Goal: Information Seeking & Learning: Check status

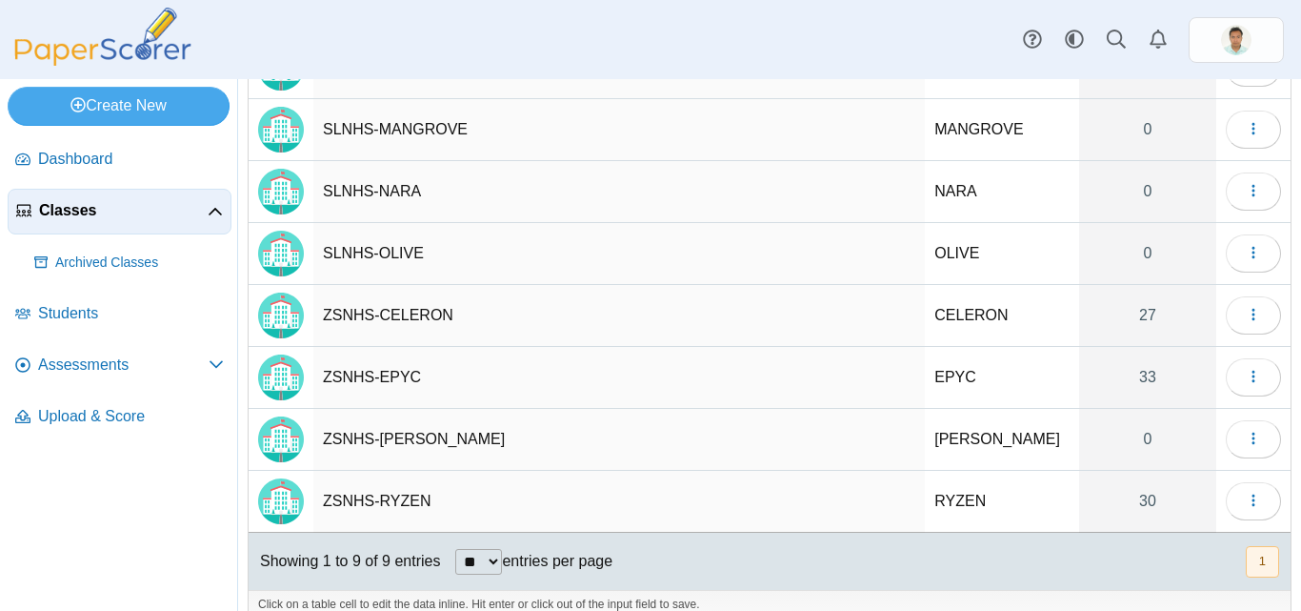
scroll to position [262, 0]
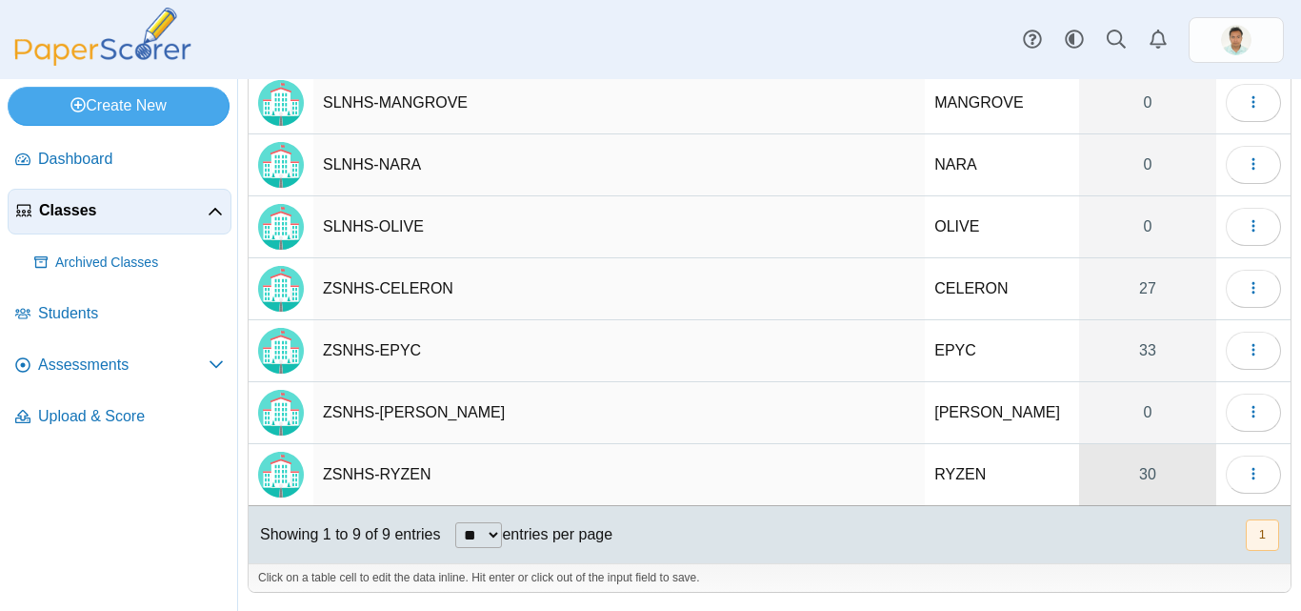
click at [1133, 486] on link "30" at bounding box center [1147, 474] width 137 height 61
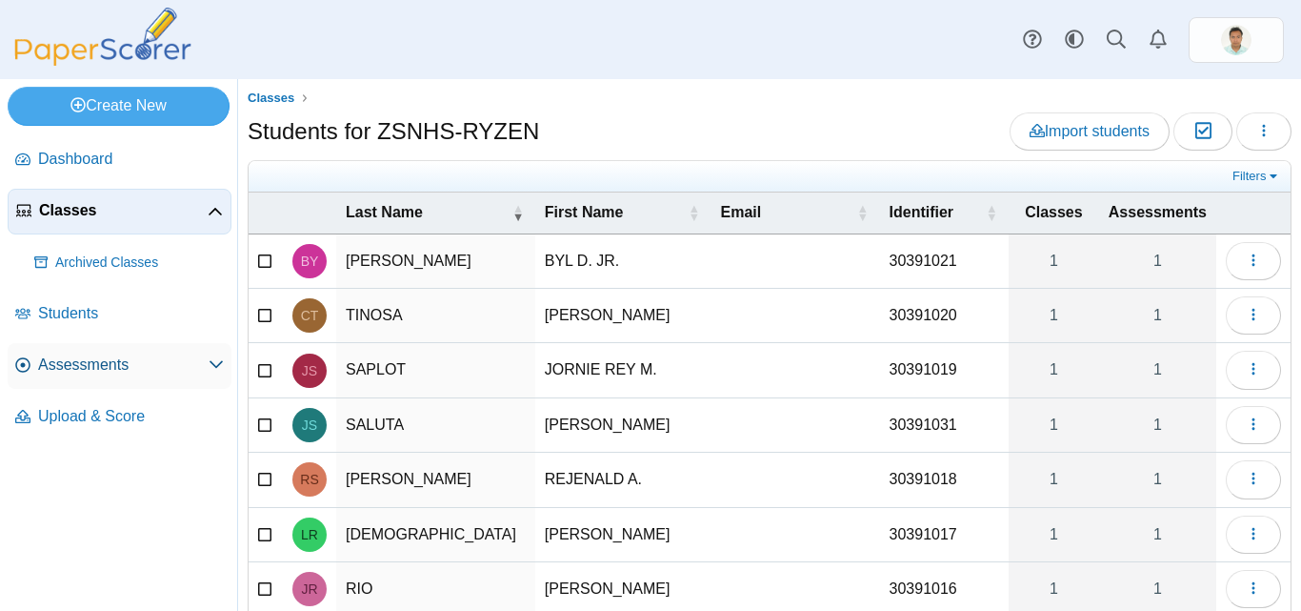
click at [214, 367] on icon at bounding box center [216, 363] width 15 height 15
click at [90, 373] on span "Assessments" at bounding box center [123, 364] width 171 height 21
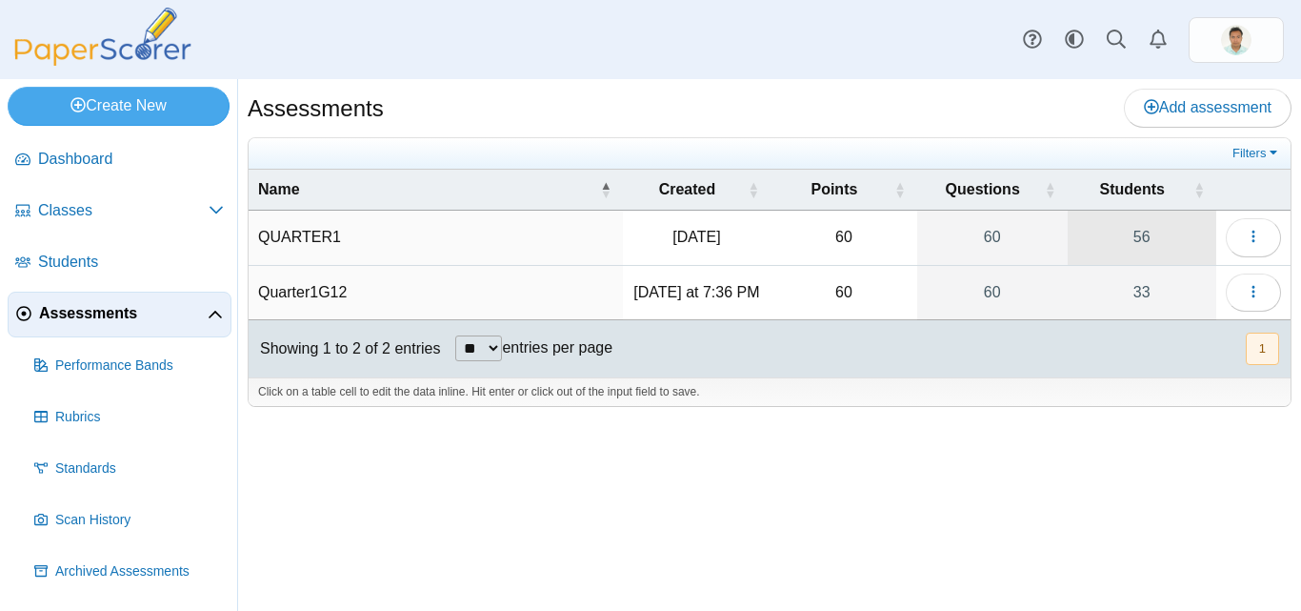
click at [1151, 235] on link "56" at bounding box center [1142, 237] width 149 height 53
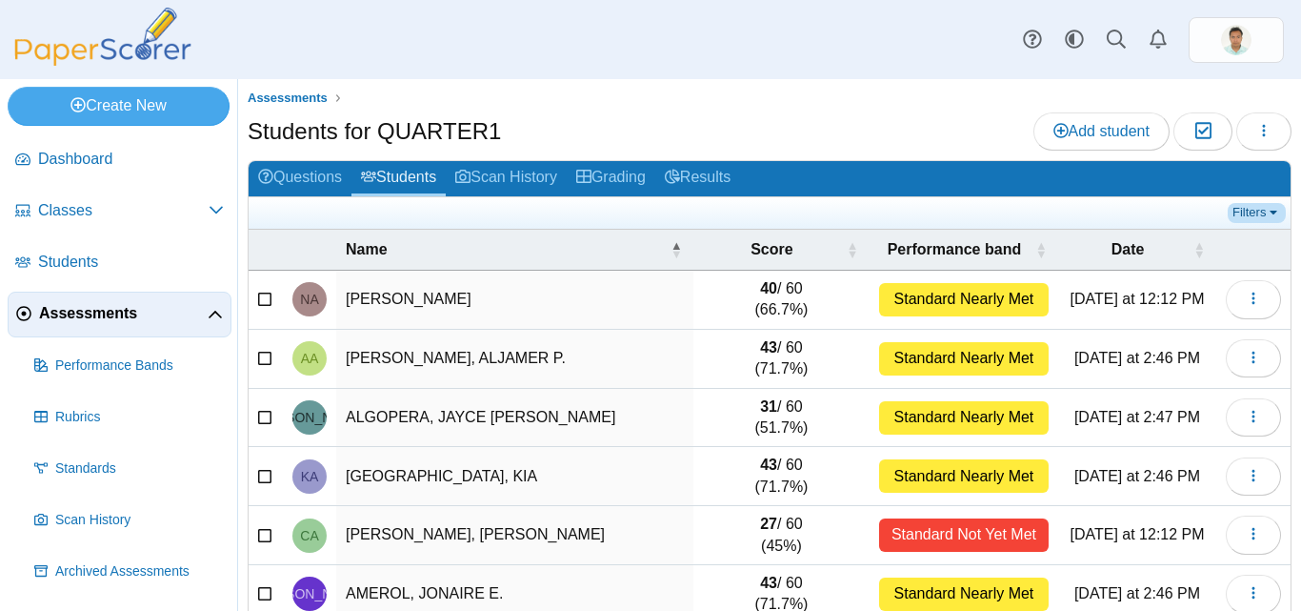
scroll to position [95, 0]
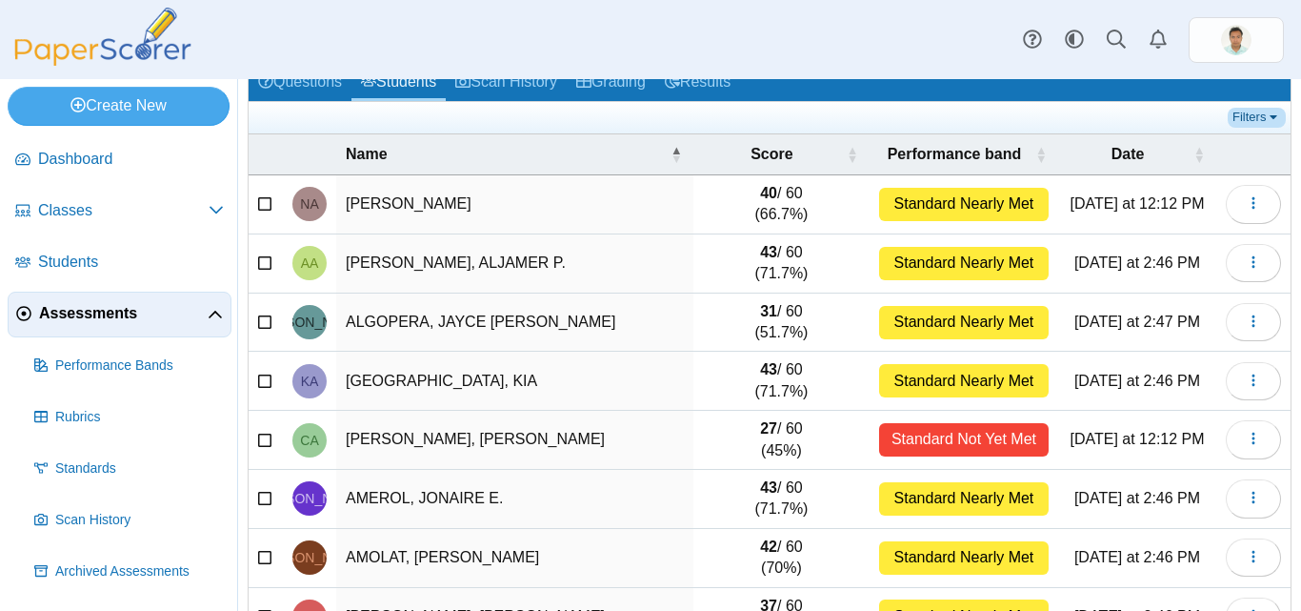
click at [1257, 120] on link "Filters" at bounding box center [1257, 117] width 58 height 19
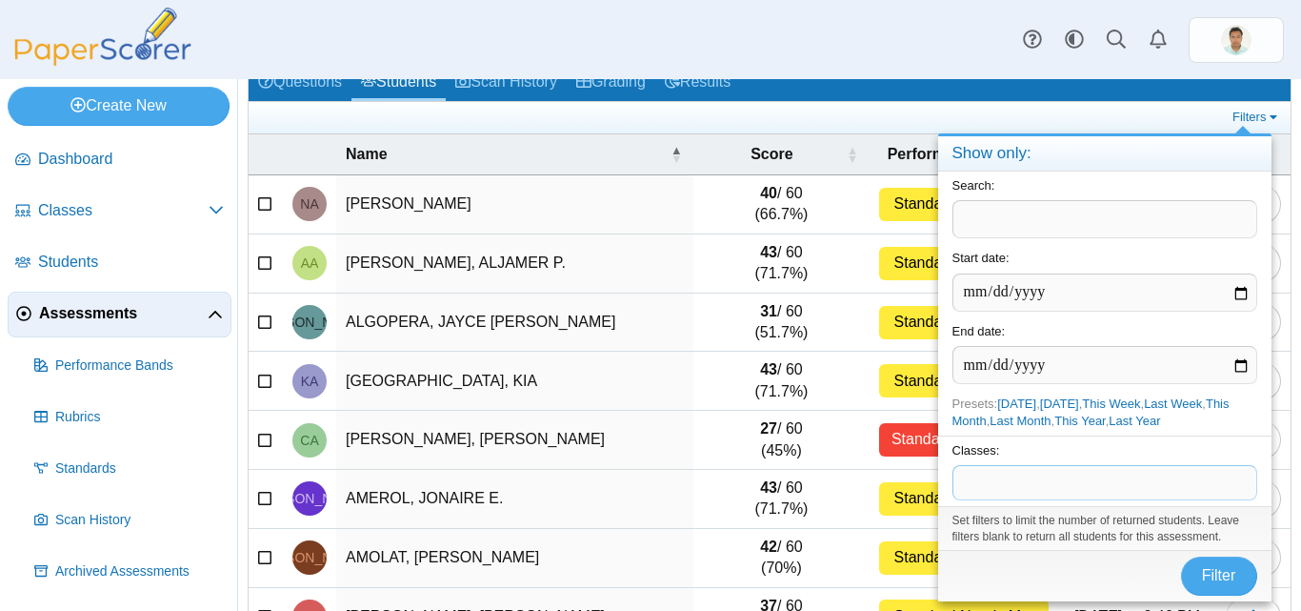
click at [1006, 483] on span at bounding box center [1105, 482] width 303 height 32
click at [1221, 583] on span "Filter" at bounding box center [1219, 575] width 34 height 16
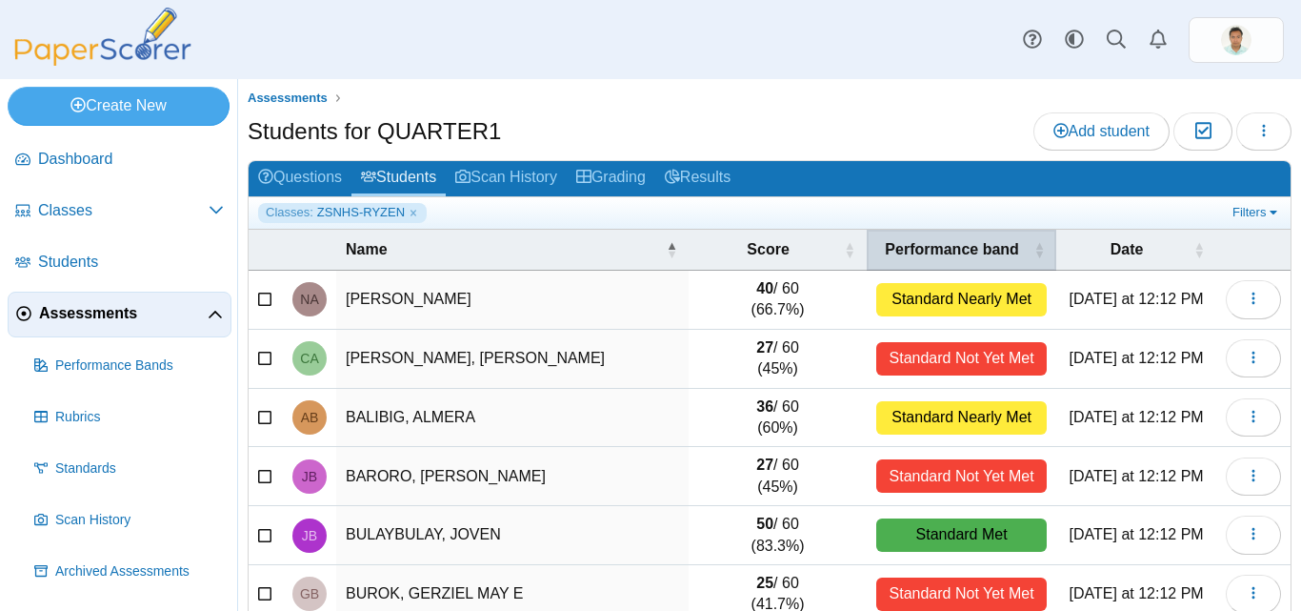
click at [1034, 249] on th "Performance band" at bounding box center [962, 250] width 190 height 41
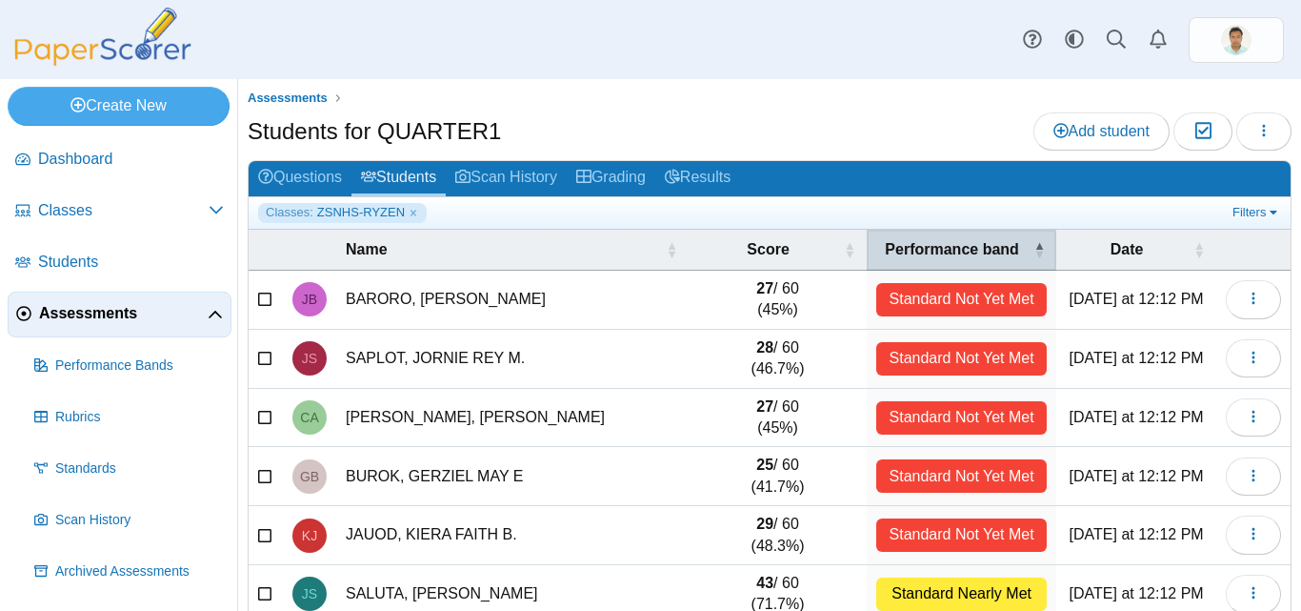
click at [1032, 245] on th "Performance band" at bounding box center [962, 250] width 190 height 41
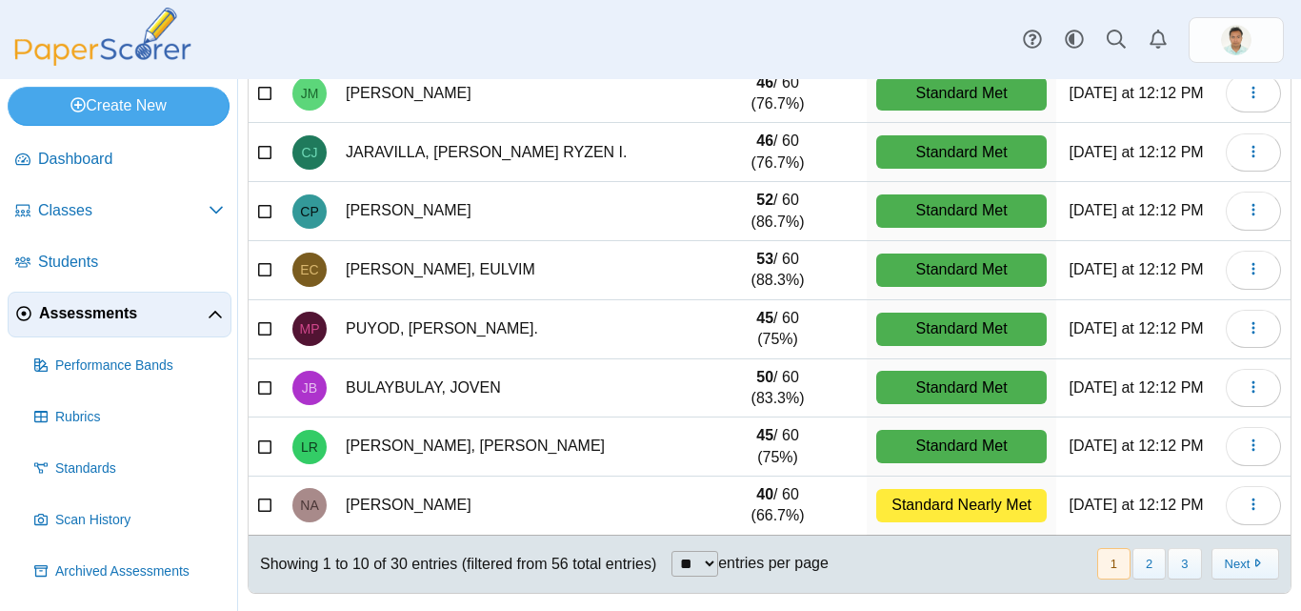
scroll to position [325, 0]
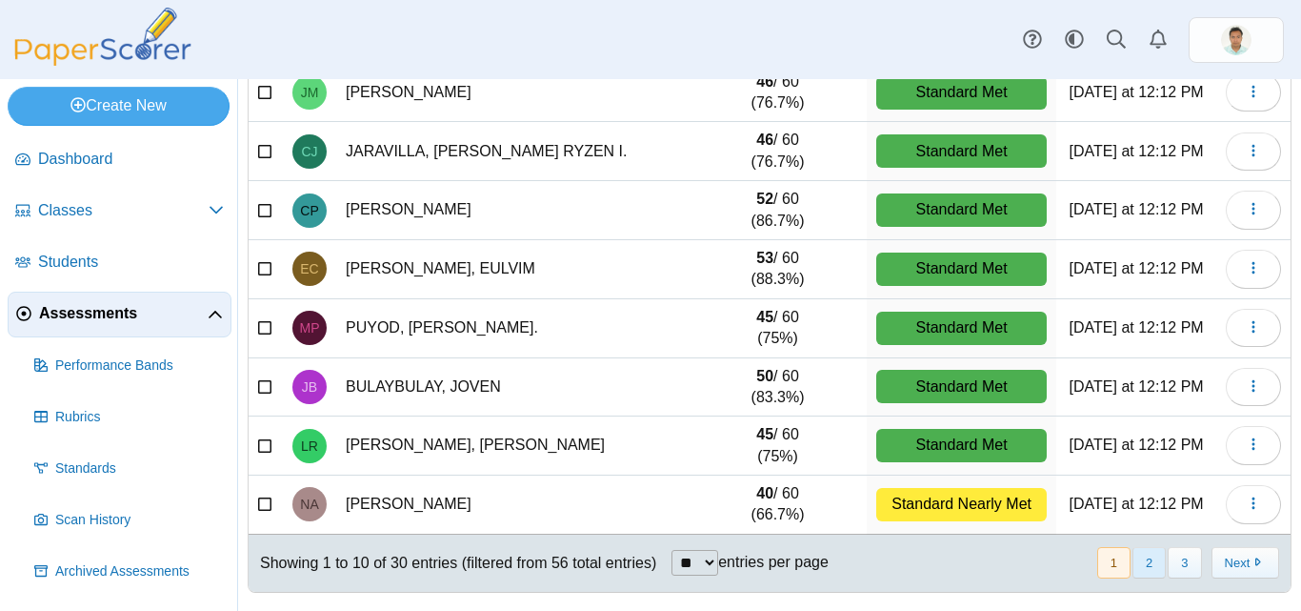
click at [1133, 558] on button "2" at bounding box center [1149, 562] width 33 height 31
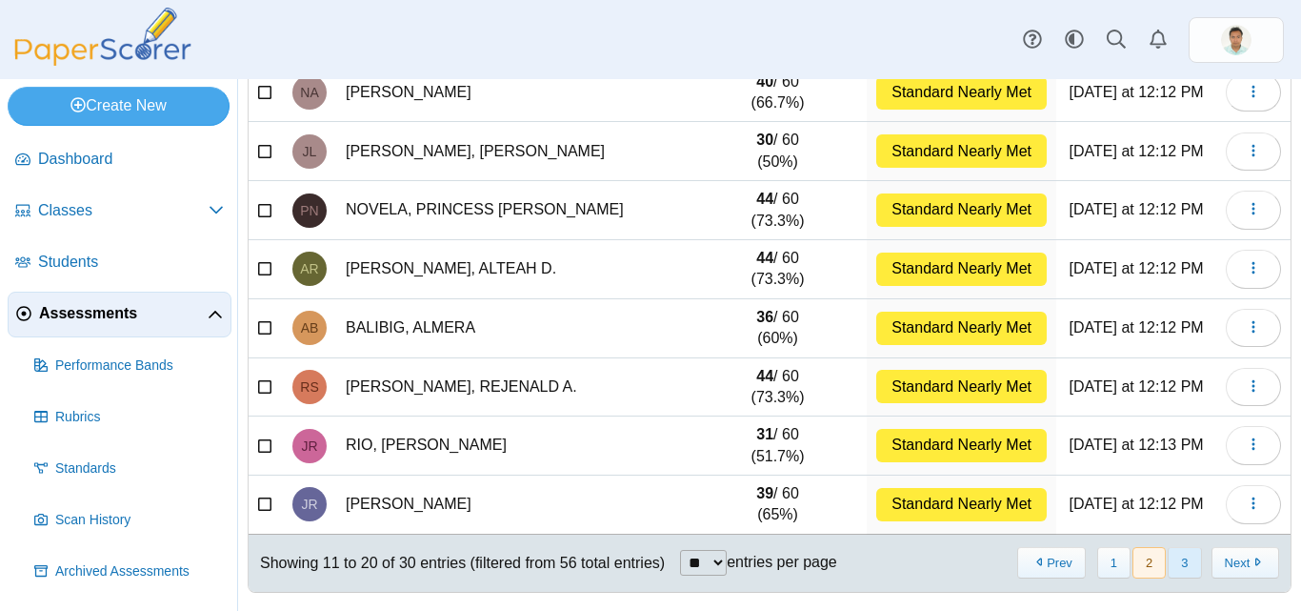
click at [1174, 574] on button "3" at bounding box center [1184, 562] width 33 height 31
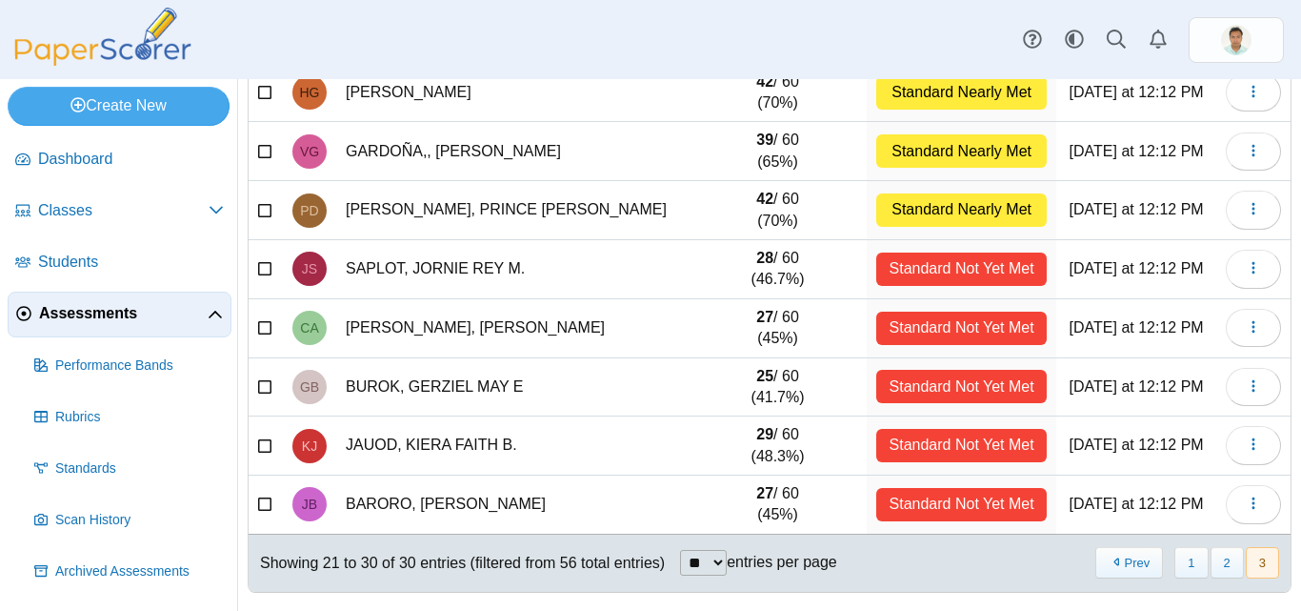
click at [946, 518] on div "Standard Not Yet Met" at bounding box center [962, 504] width 171 height 33
drag, startPoint x: 881, startPoint y: 504, endPoint x: 1037, endPoint y: 501, distance: 155.3
click at [1037, 501] on td "Standard Not Yet Met" at bounding box center [962, 504] width 190 height 59
click at [848, 494] on td "27 / 60 (45%)" at bounding box center [778, 504] width 178 height 59
click at [1181, 569] on button "1" at bounding box center [1191, 562] width 33 height 31
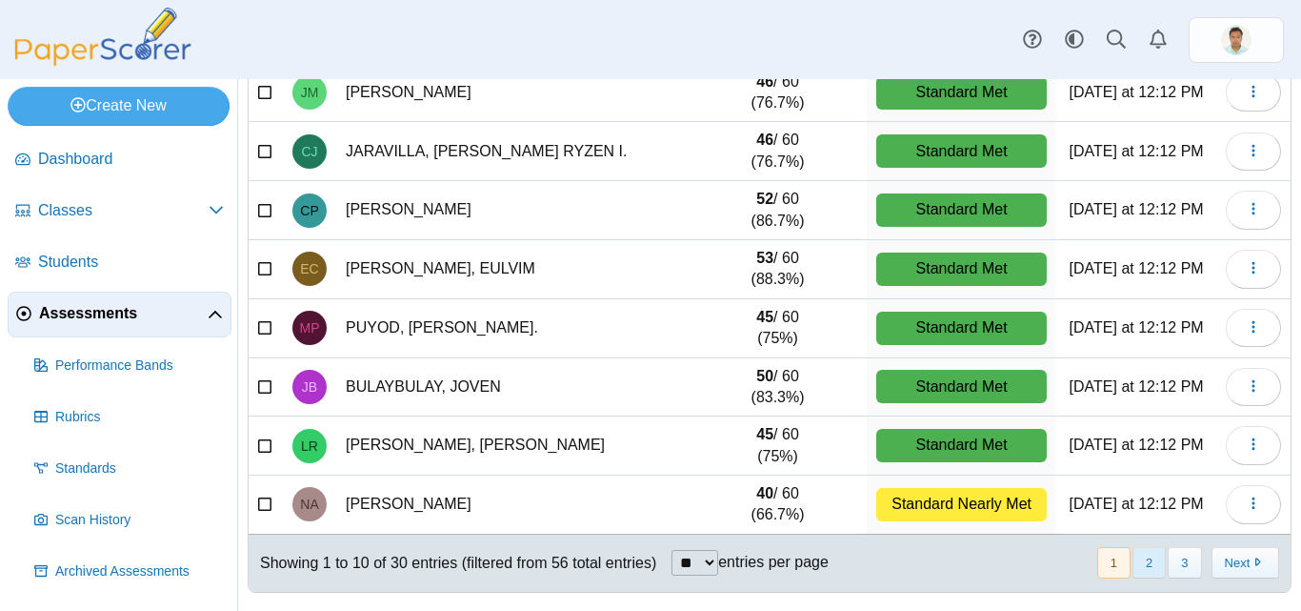
click at [1134, 564] on button "2" at bounding box center [1149, 562] width 33 height 31
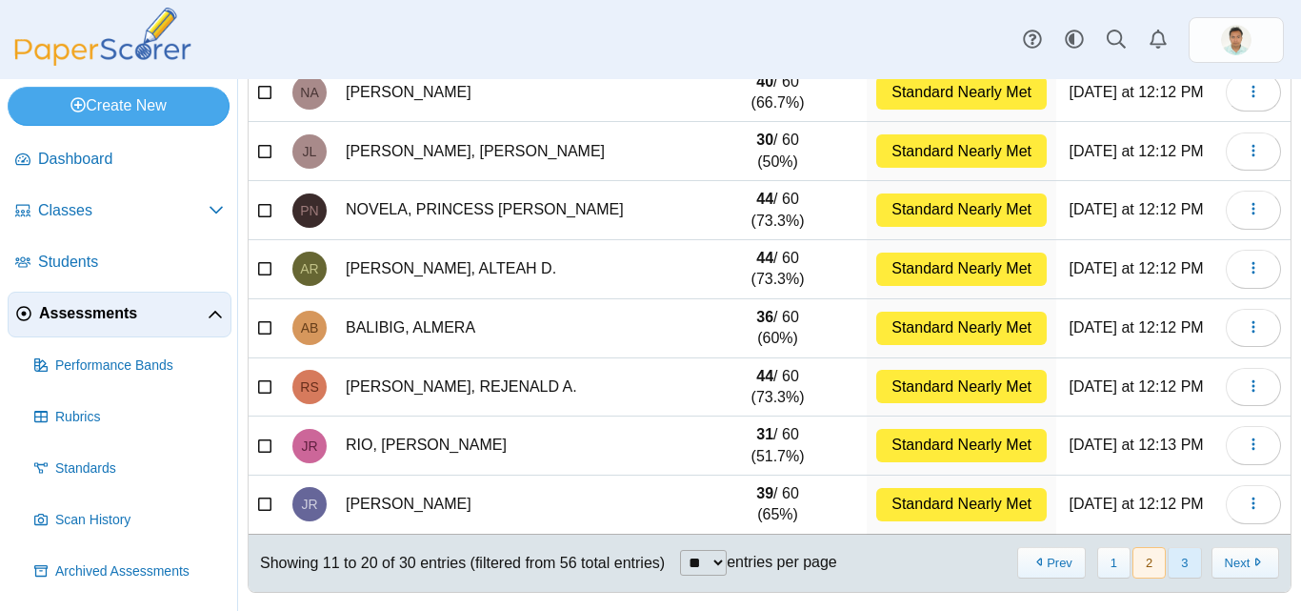
click at [1168, 564] on button "3" at bounding box center [1184, 562] width 33 height 31
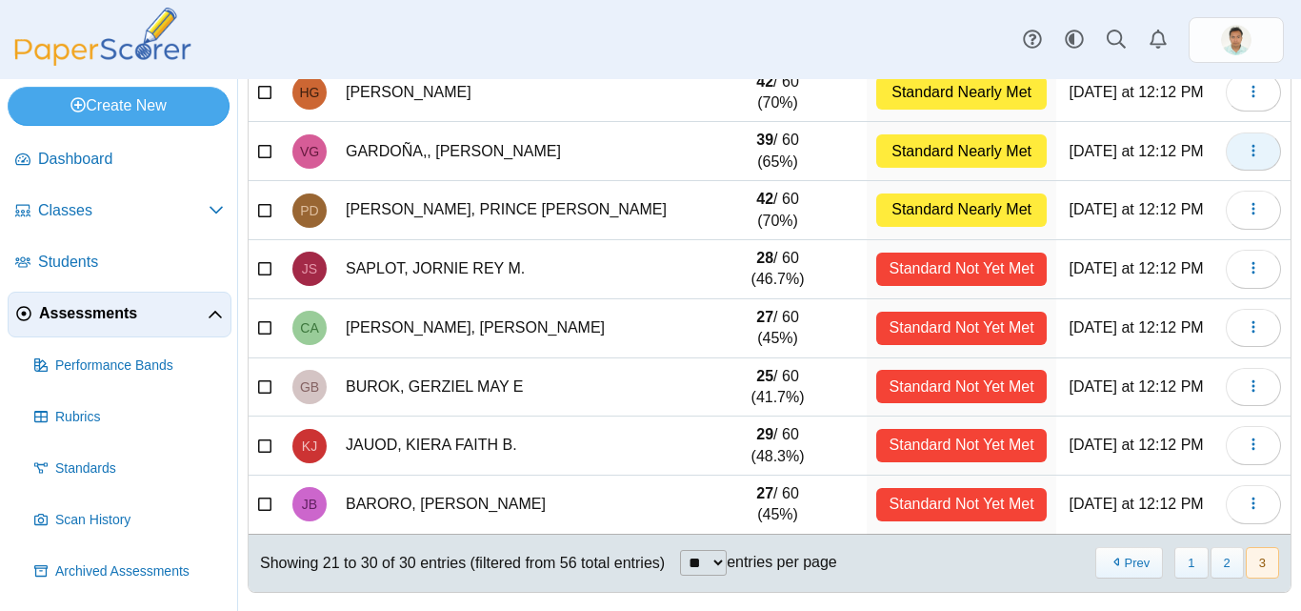
click at [1252, 147] on use "button" at bounding box center [1253, 150] width 3 height 12
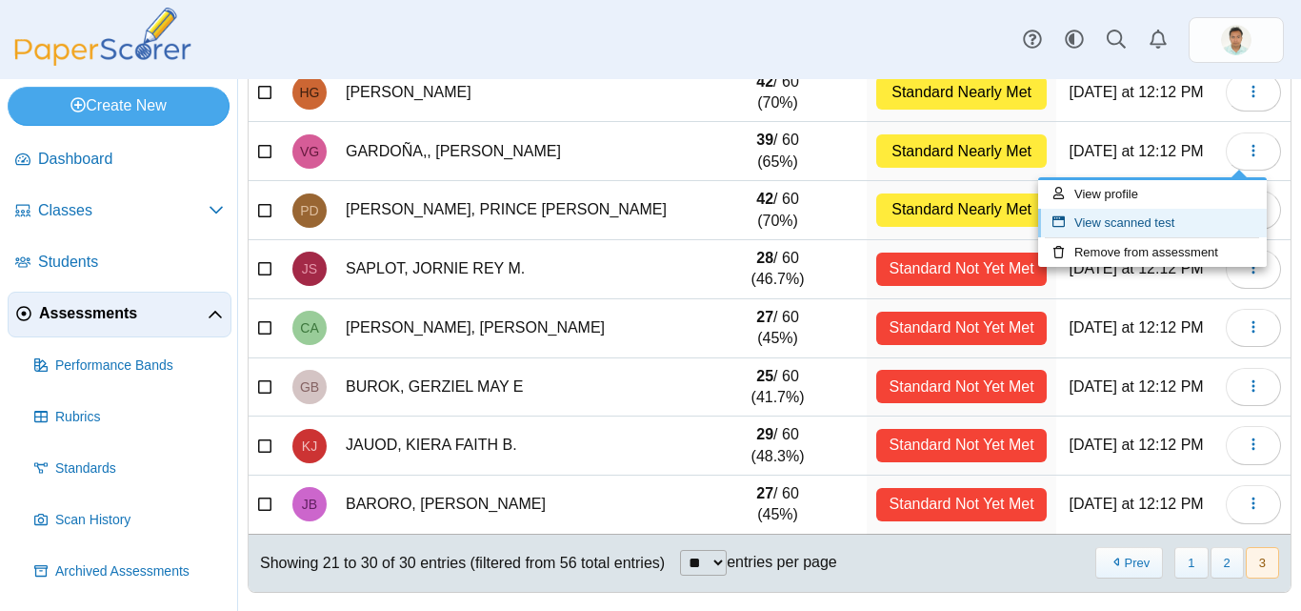
click at [1099, 223] on link "View scanned test" at bounding box center [1153, 223] width 229 height 29
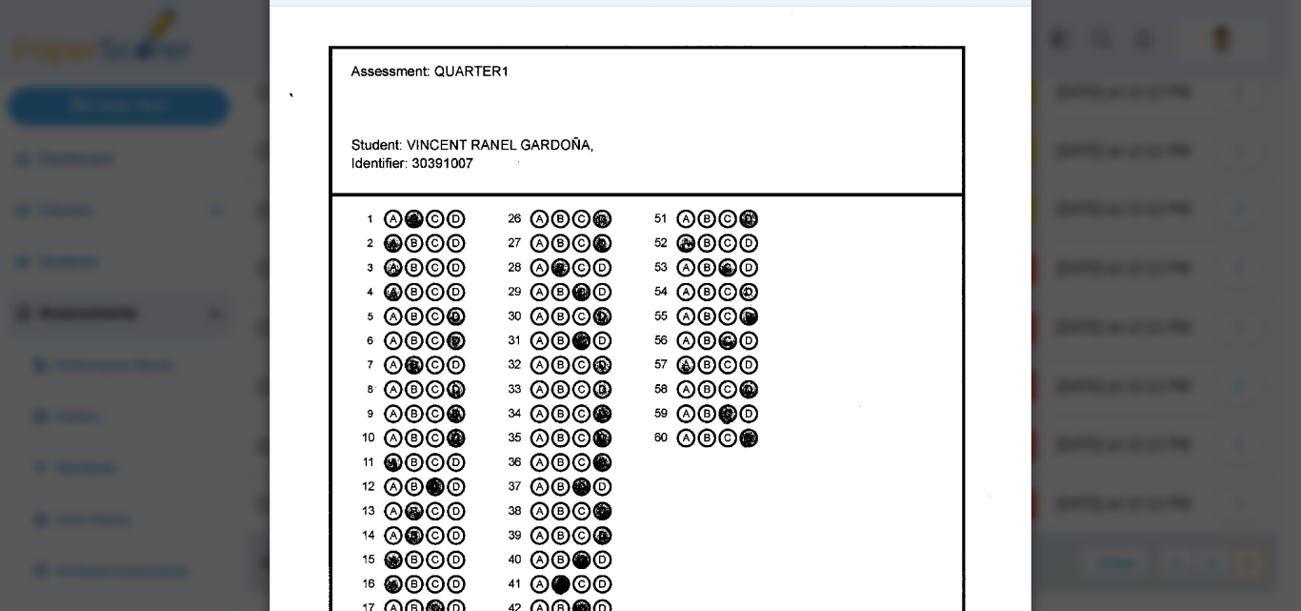
scroll to position [0, 0]
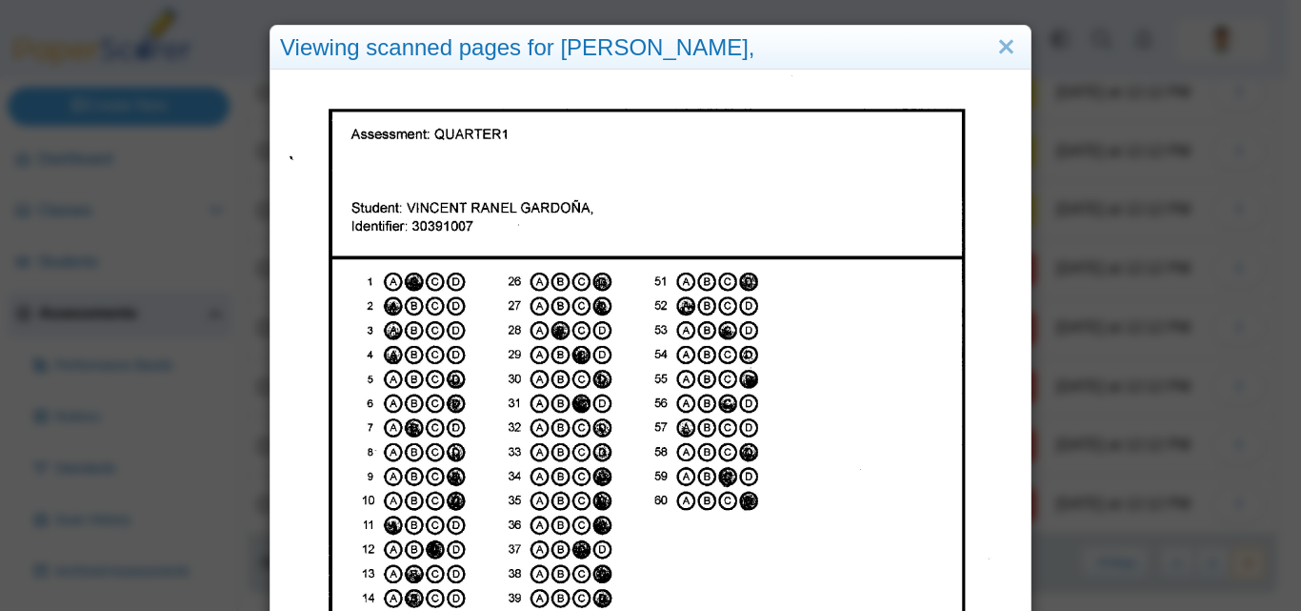
click at [470, 203] on img at bounding box center [650, 554] width 741 height 958
click at [998, 45] on link "Close" at bounding box center [1007, 47] width 30 height 32
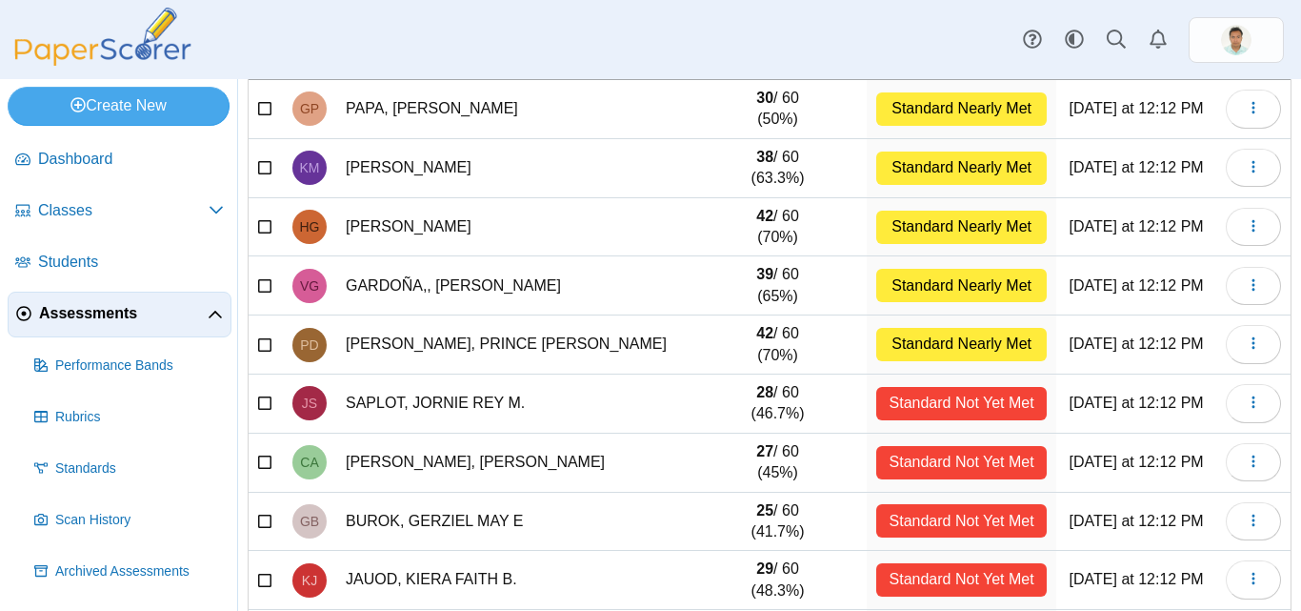
scroll to position [95, 0]
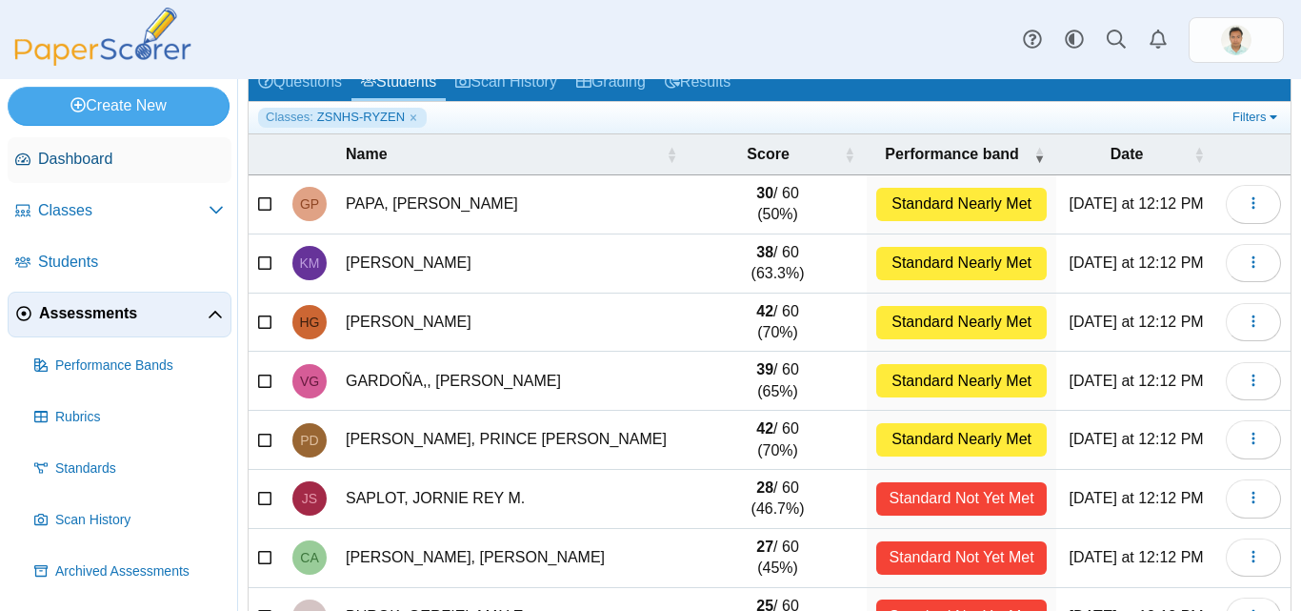
click at [107, 157] on span "Dashboard" at bounding box center [131, 159] width 186 height 21
